Goal: Task Accomplishment & Management: Manage account settings

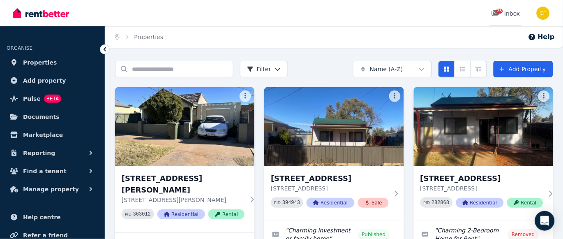
click at [503, 9] on span "75" at bounding box center [500, 11] width 7 height 5
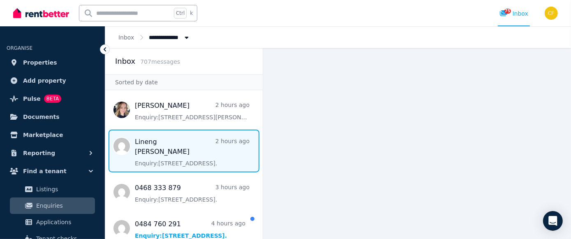
click at [160, 152] on span "Message list" at bounding box center [183, 151] width 157 height 43
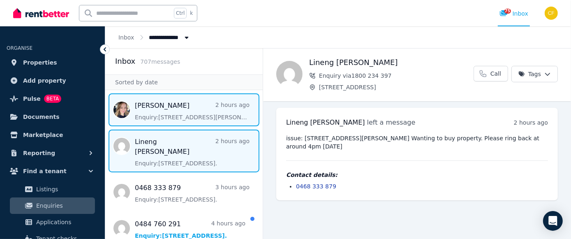
click at [185, 113] on span "Message list" at bounding box center [183, 109] width 157 height 33
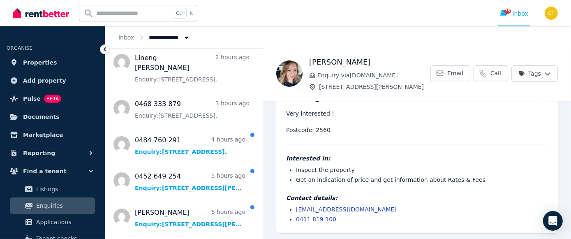
scroll to position [85, 0]
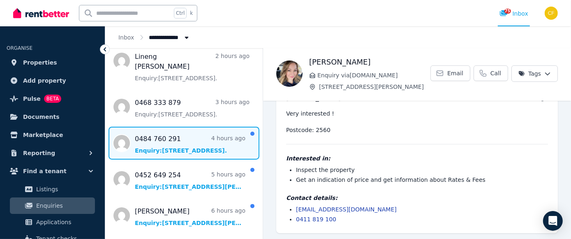
click at [146, 138] on span "Message list" at bounding box center [183, 143] width 157 height 33
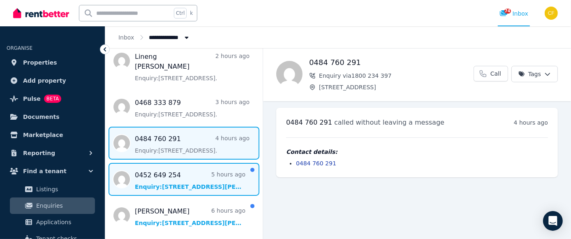
click at [138, 172] on span "Message list" at bounding box center [183, 179] width 157 height 33
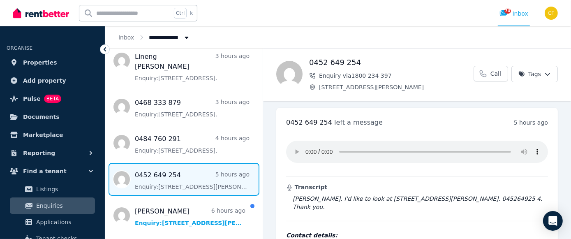
scroll to position [28, 0]
